Goal: Information Seeking & Learning: Learn about a topic

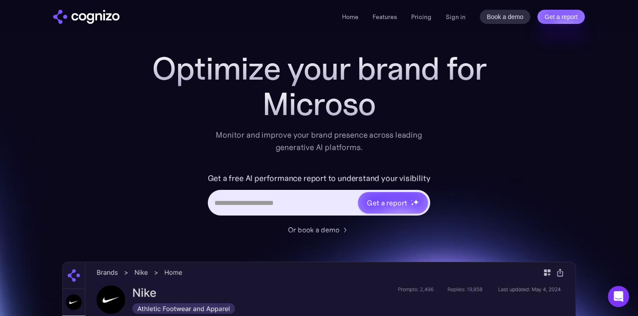
scroll to position [18, 0]
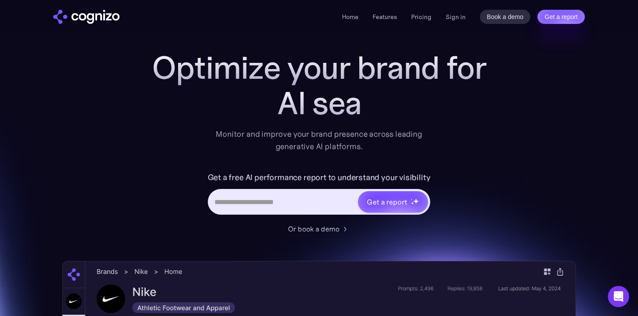
click at [291, 204] on input "Hero URL Input Form" at bounding box center [283, 202] width 148 height 17
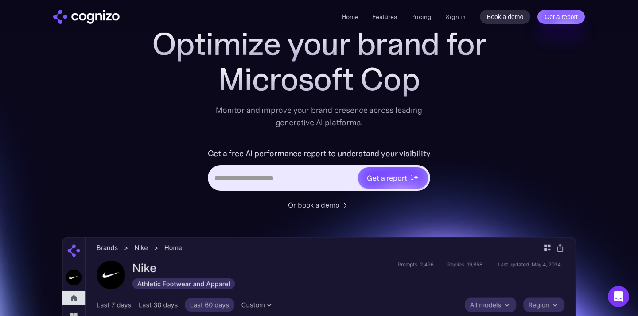
scroll to position [38, 0]
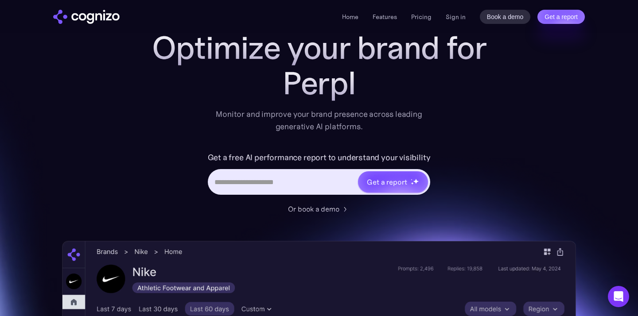
click at [378, 12] on li "Features" at bounding box center [384, 17] width 24 height 11
click at [380, 19] on link "Features" at bounding box center [384, 17] width 24 height 8
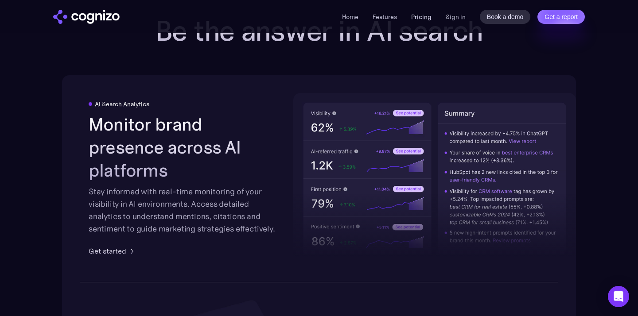
scroll to position [1380, 0]
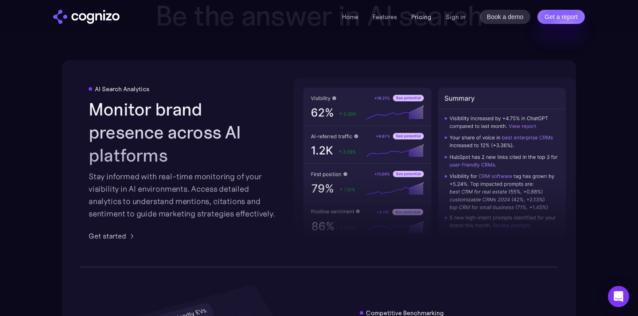
click at [416, 13] on link "Pricing" at bounding box center [421, 17] width 20 height 8
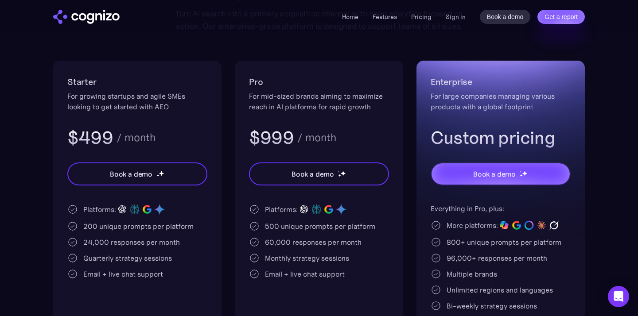
scroll to position [152, 0]
click at [290, 97] on div "For mid-sized brands aiming to maximize reach in AI platforms for rapid growth" at bounding box center [319, 100] width 140 height 21
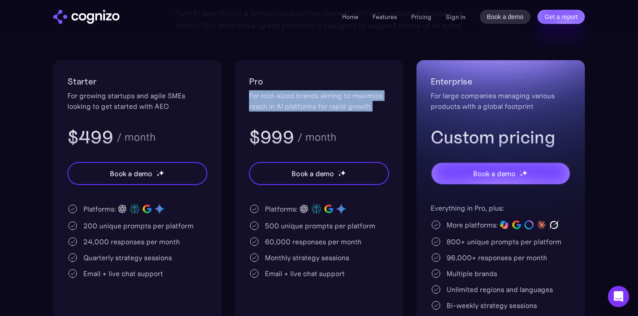
click at [290, 97] on div "For mid-sized brands aiming to maximize reach in AI platforms for rapid growth" at bounding box center [319, 100] width 140 height 21
click at [316, 97] on div "For mid-sized brands aiming to maximize reach in AI platforms for rapid growth" at bounding box center [319, 100] width 140 height 21
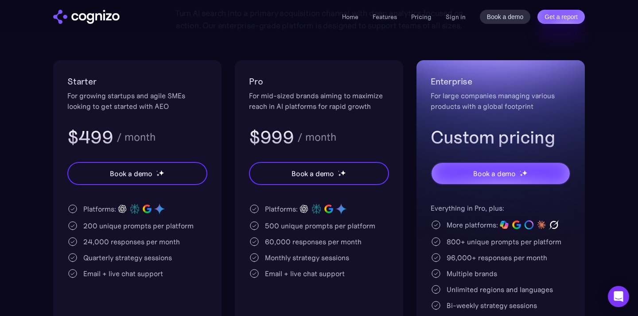
click at [300, 100] on div "For mid-sized brands aiming to maximize reach in AI platforms for rapid growth" at bounding box center [319, 100] width 140 height 21
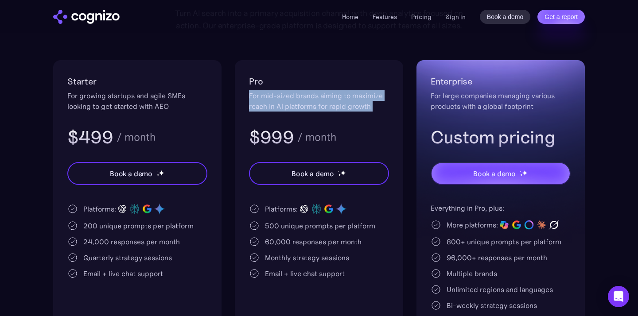
click at [300, 100] on div "For mid-sized brands aiming to maximize reach in AI platforms for rapid growth" at bounding box center [319, 100] width 140 height 21
click at [327, 109] on div "For mid-sized brands aiming to maximize reach in AI platforms for rapid growth" at bounding box center [319, 100] width 140 height 21
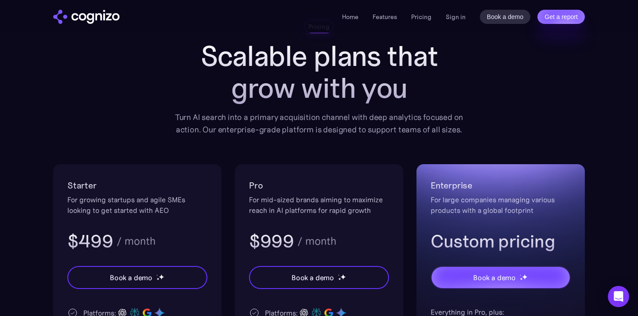
scroll to position [0, 0]
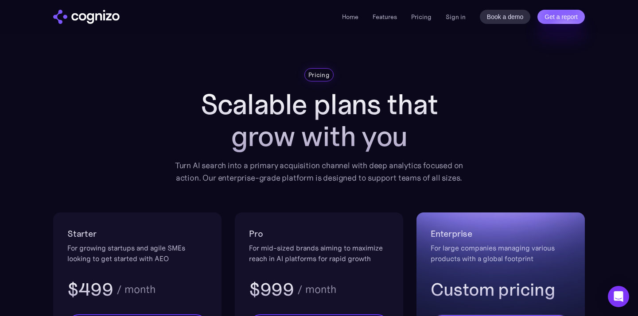
click at [489, 79] on div "Pricing Scalable plans that grow with you Turn AI search into a primary acquisi…" at bounding box center [318, 302] width 531 height 469
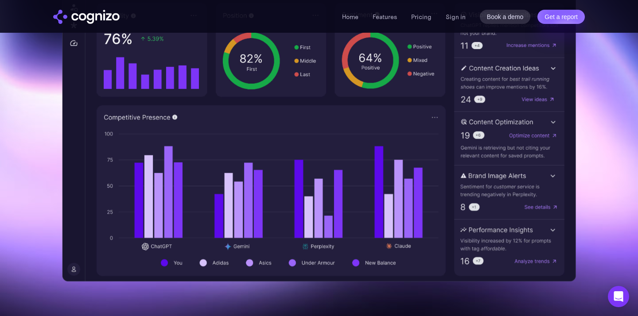
scroll to position [370, 0]
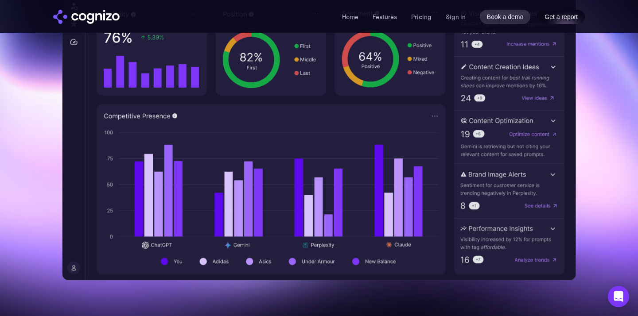
click at [559, 21] on link "Get a report" at bounding box center [560, 17] width 47 height 14
